Goal: Communication & Community: Answer question/provide support

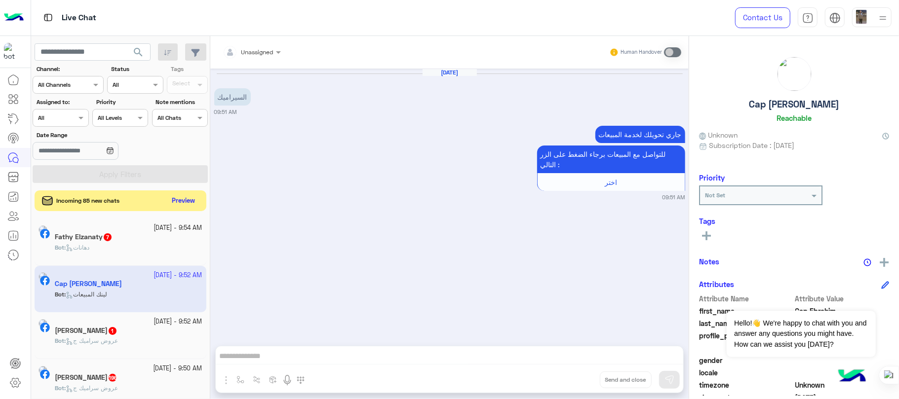
click at [180, 198] on button "Preview" at bounding box center [183, 201] width 31 height 13
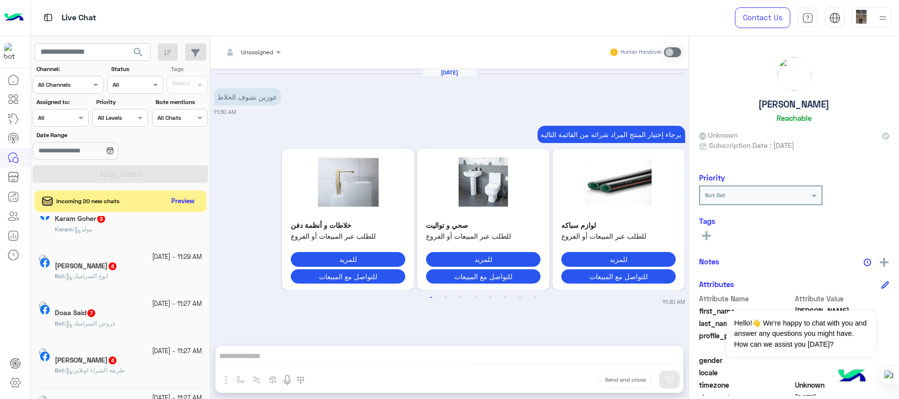
click at [130, 281] on div "Bot : انوع السراميك" at bounding box center [129, 280] width 148 height 17
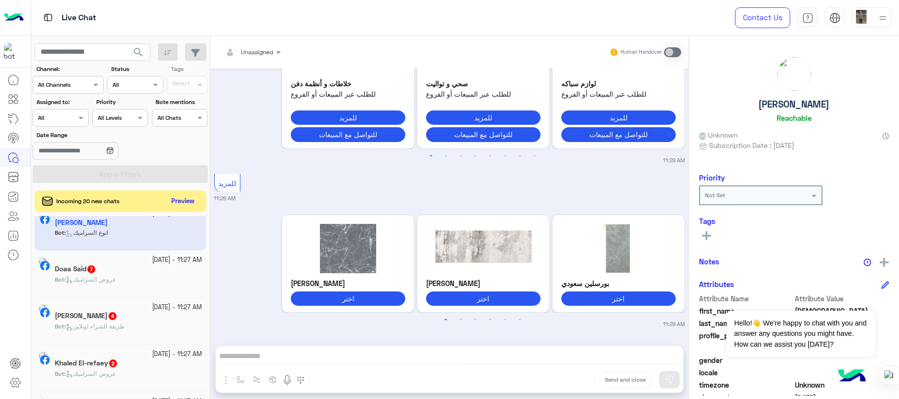
scroll to position [132, 0]
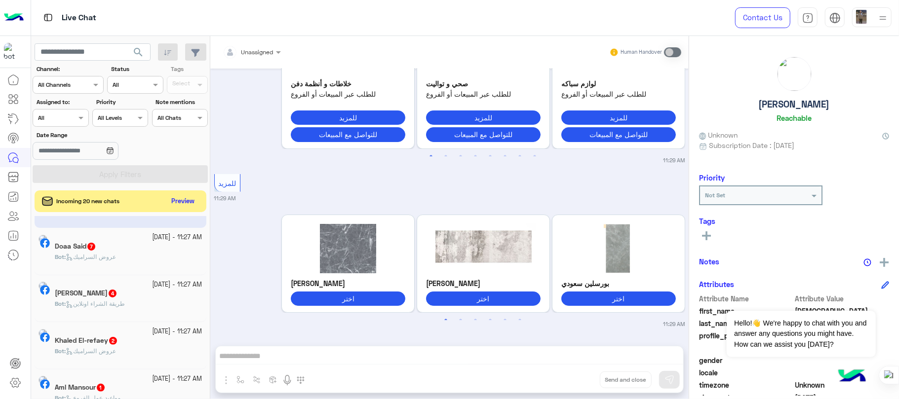
click at [119, 251] on div "Doaa Said 7" at bounding box center [129, 247] width 148 height 10
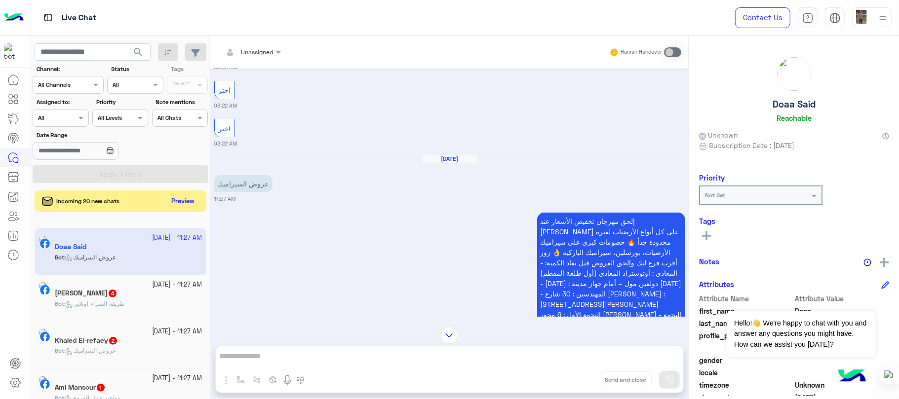
scroll to position [310, 0]
